Goal: Find specific page/section: Find specific page/section

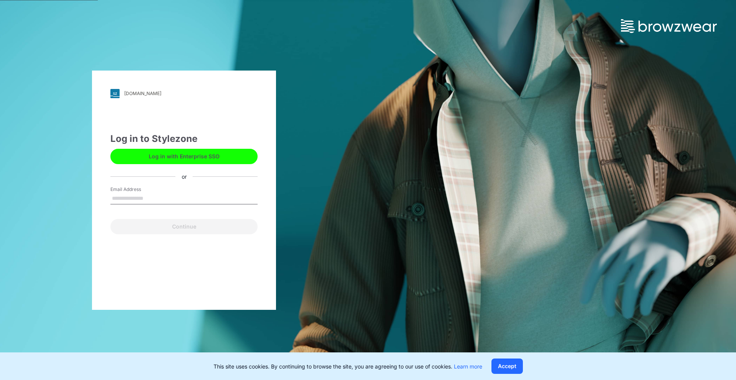
drag, startPoint x: 131, startPoint y: 202, endPoint x: 130, endPoint y: 205, distance: 3.9
click at [131, 202] on input "Email Address" at bounding box center [183, 198] width 147 height 11
type input "**********"
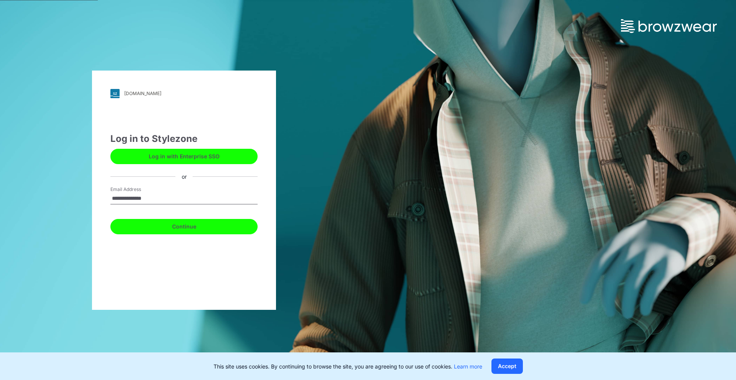
click at [172, 232] on button "Continue" at bounding box center [183, 226] width 147 height 15
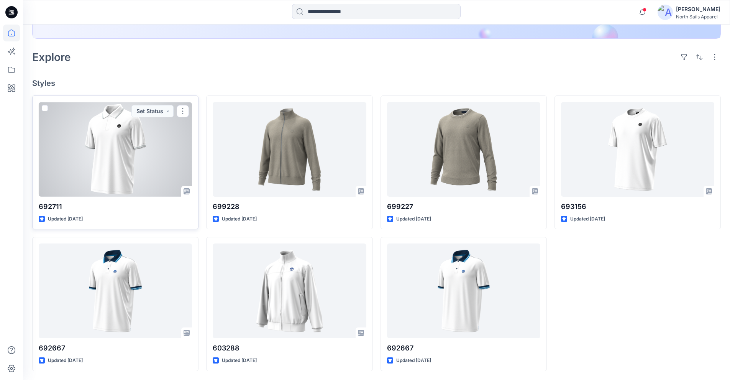
scroll to position [170, 0]
click at [153, 159] on div at bounding box center [115, 149] width 153 height 95
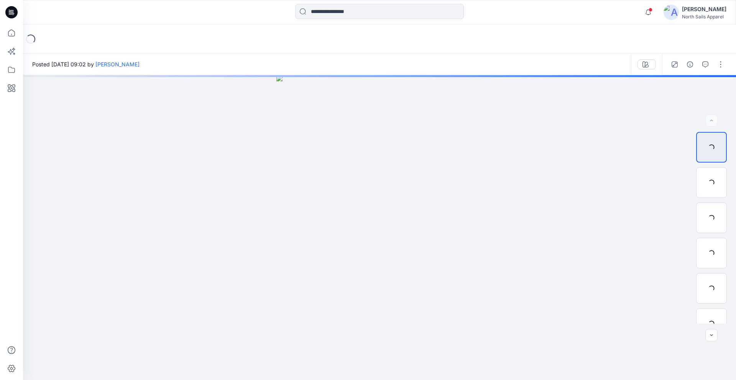
click at [648, 9] on span at bounding box center [650, 10] width 4 height 4
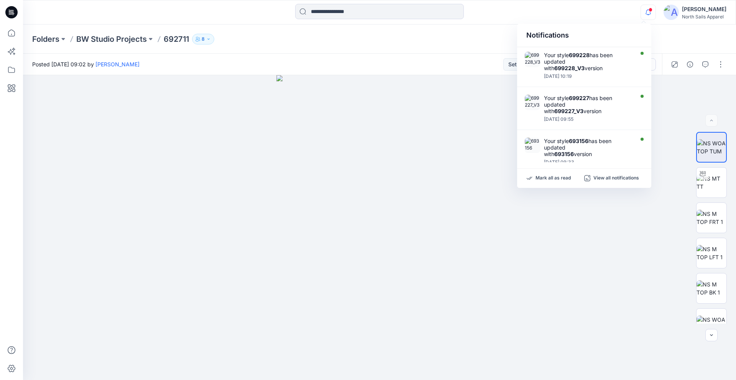
drag, startPoint x: 599, startPoint y: 11, endPoint x: 592, endPoint y: 13, distance: 7.0
click at [599, 11] on div "Notifications Your style 699228 has been updated with 699228_V3 version [DATE] …" at bounding box center [379, 12] width 712 height 17
